Goal: Browse casually: Explore the website without a specific task or goal

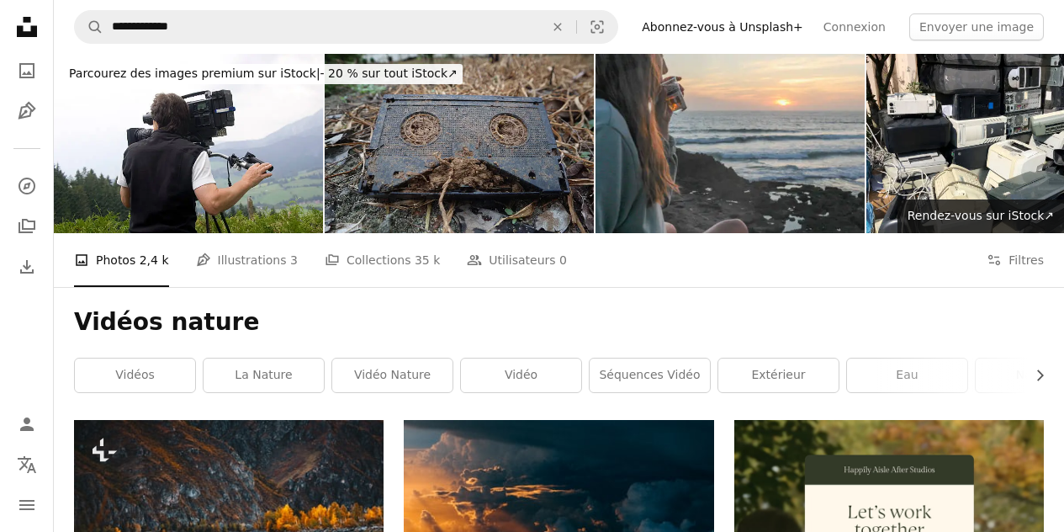
scroll to position [1262, 0]
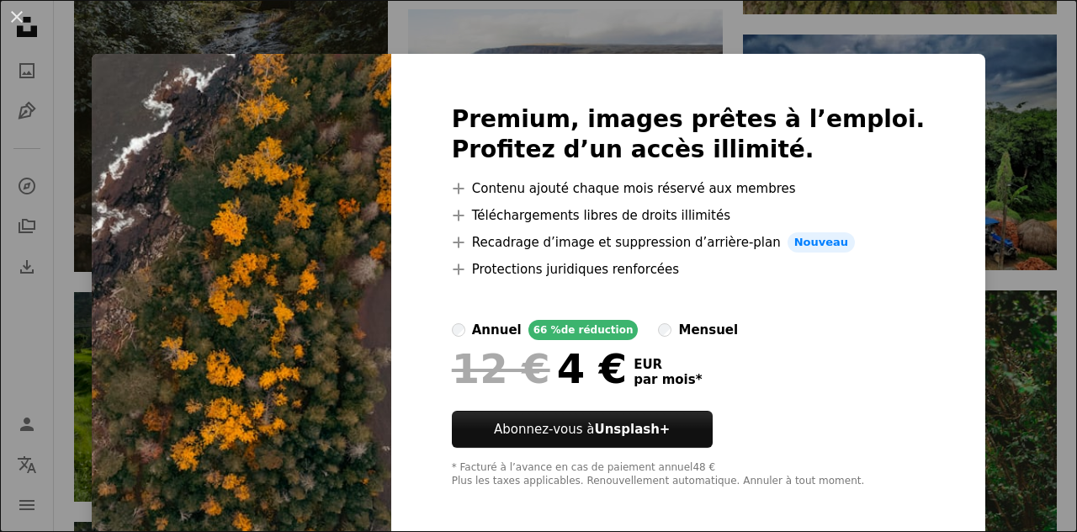
click at [956, 300] on div "An X shape Premium, images prêtes à l’emploi. Profitez d’un accès illimité. A p…" at bounding box center [538, 266] width 1077 height 532
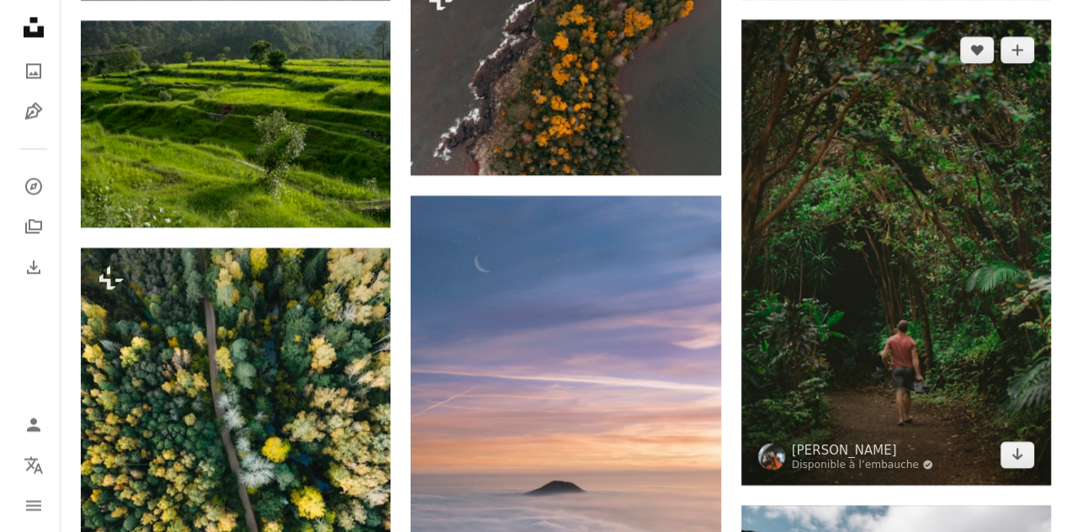
scroll to position [1514, 0]
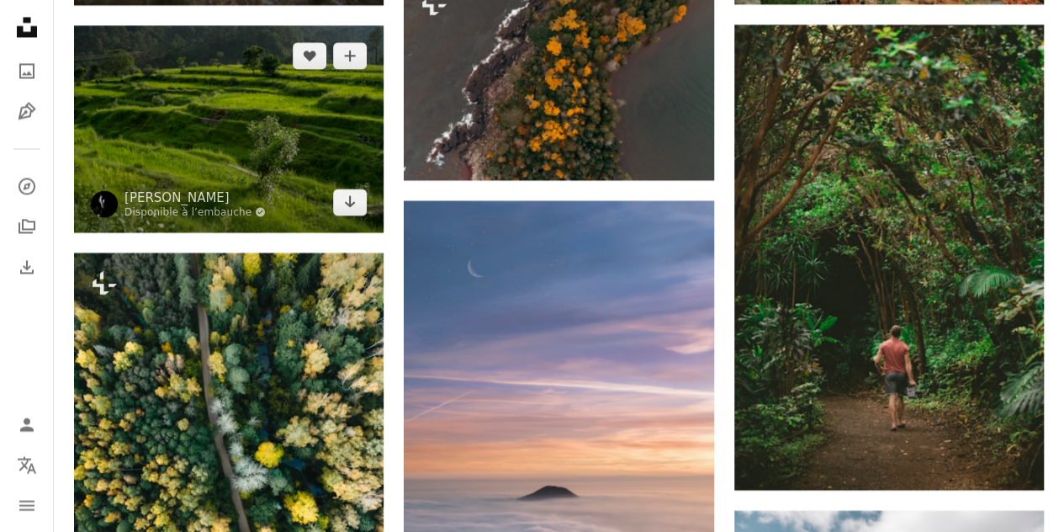
click at [294, 137] on img at bounding box center [229, 128] width 310 height 207
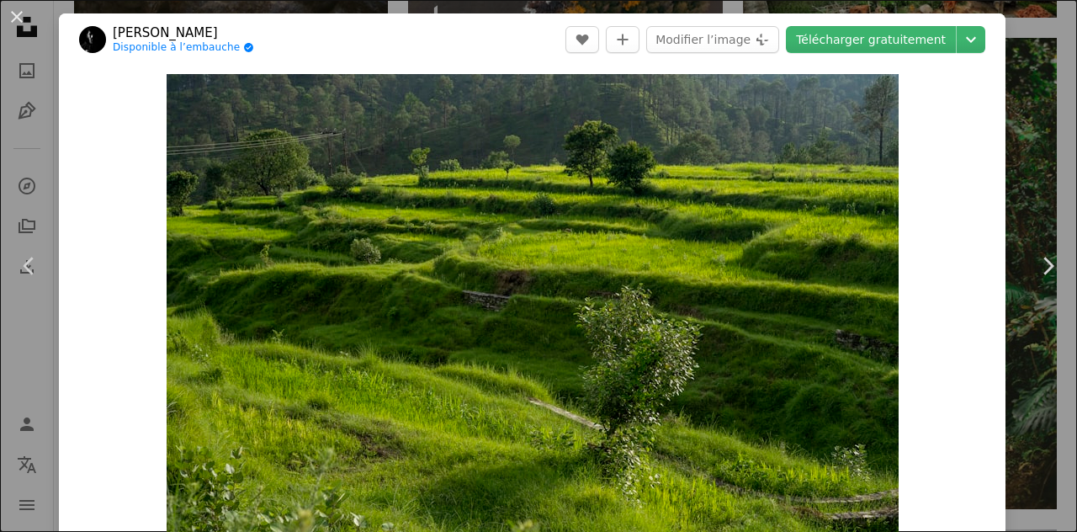
click at [45, 127] on div "An X shape Chevron left Chevron right [PERSON_NAME] Disponible à l’embauche A c…" at bounding box center [538, 266] width 1077 height 532
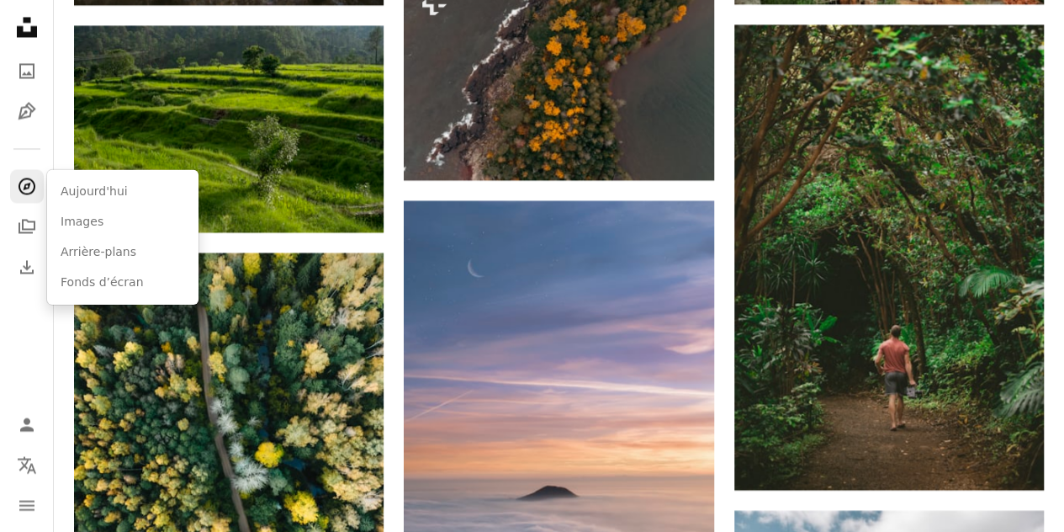
click at [20, 184] on icon "A compass" at bounding box center [27, 186] width 20 height 20
